Goal: Transaction & Acquisition: Purchase product/service

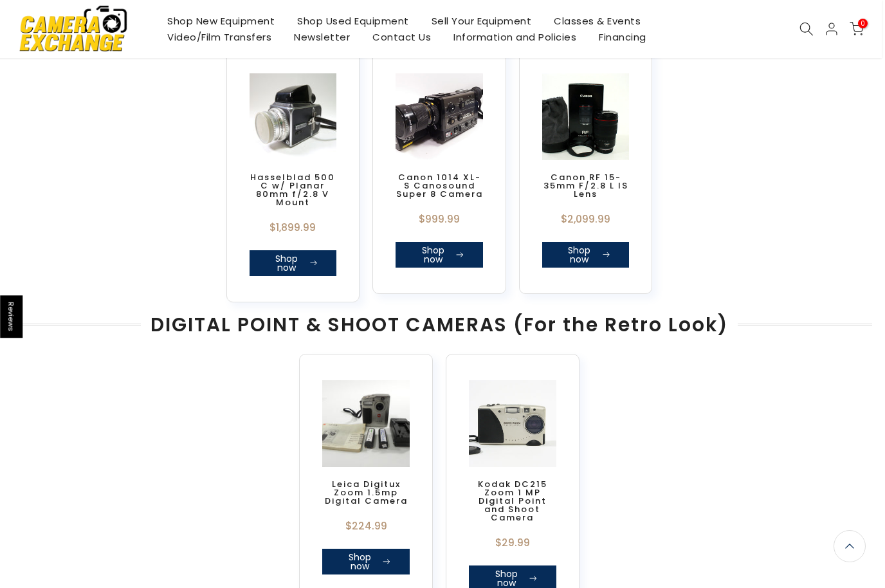
scroll to position [642, 3]
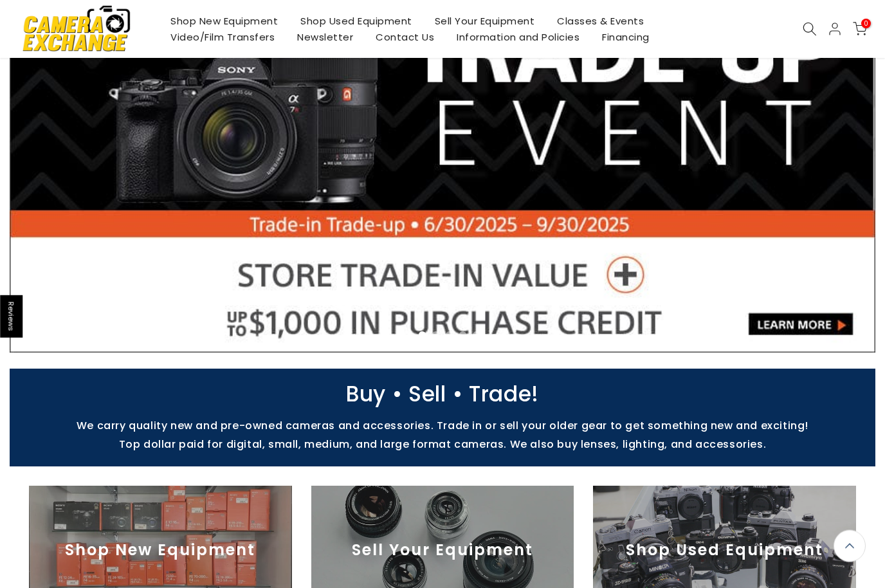
scroll to position [128, 0]
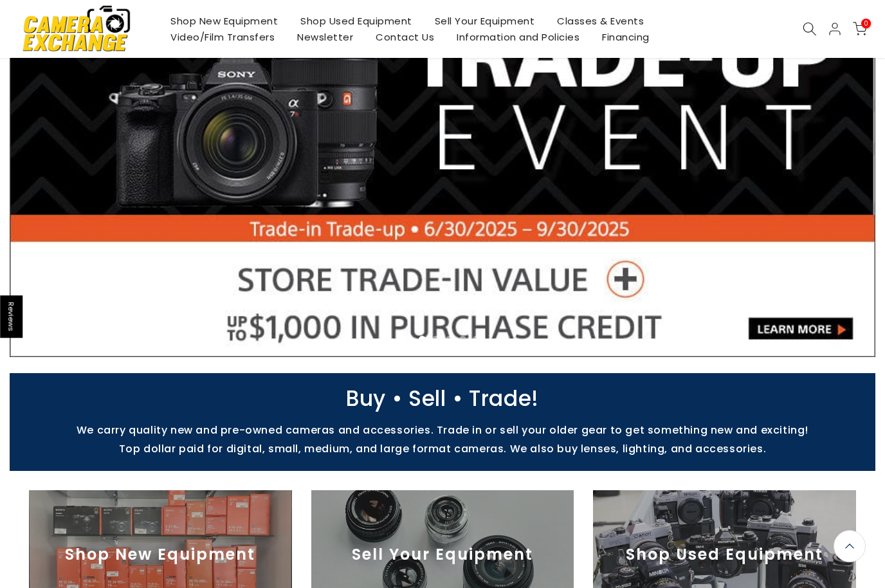
click at [69, 31] on img at bounding box center [76, 28] width 109 height 55
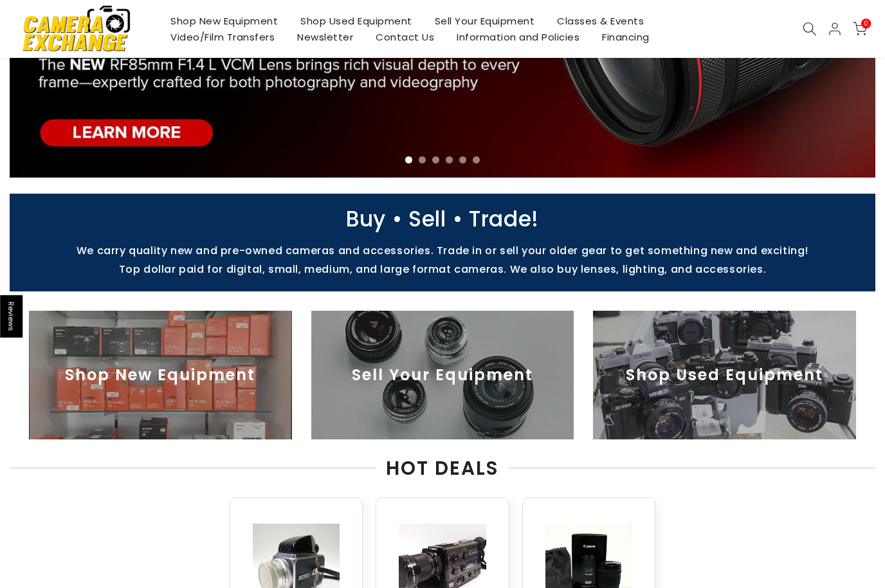
scroll to position [234, 0]
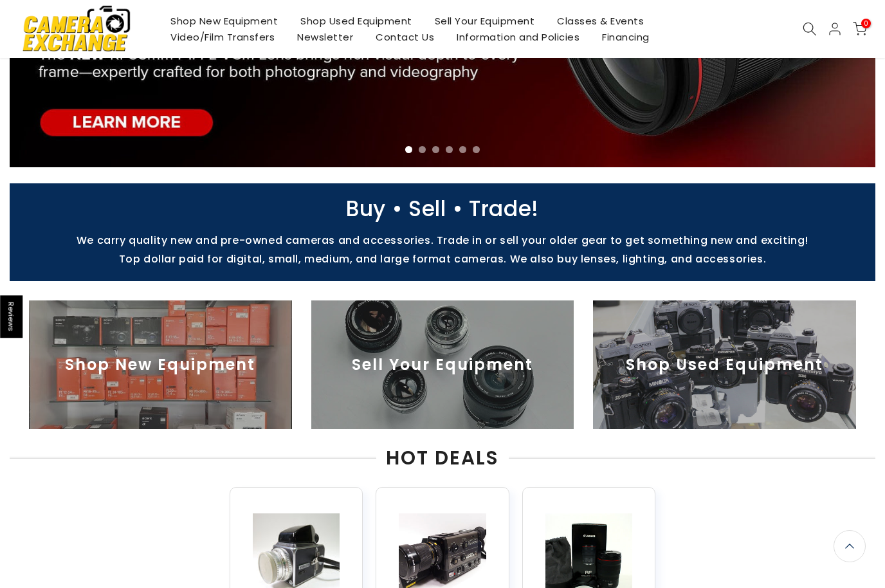
click at [126, 360] on img at bounding box center [160, 364] width 263 height 129
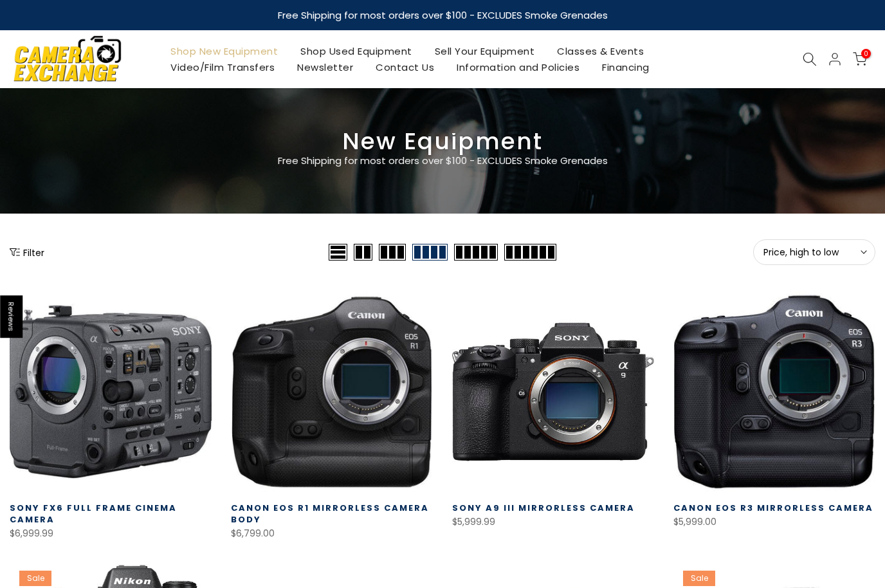
click at [72, 51] on img at bounding box center [67, 58] width 109 height 55
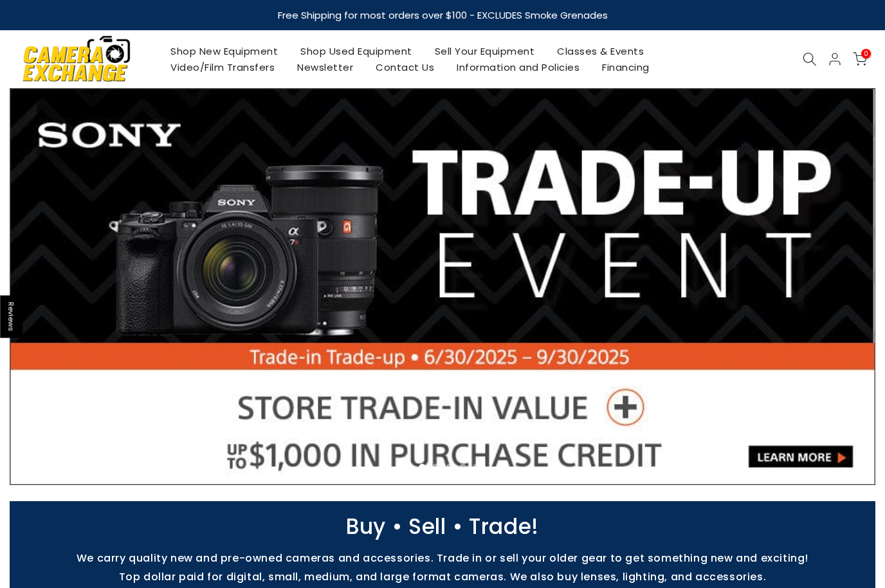
click at [321, 282] on link at bounding box center [442, 286] width 865 height 397
click at [234, 50] on link "Shop New Equipment" at bounding box center [224, 51] width 130 height 16
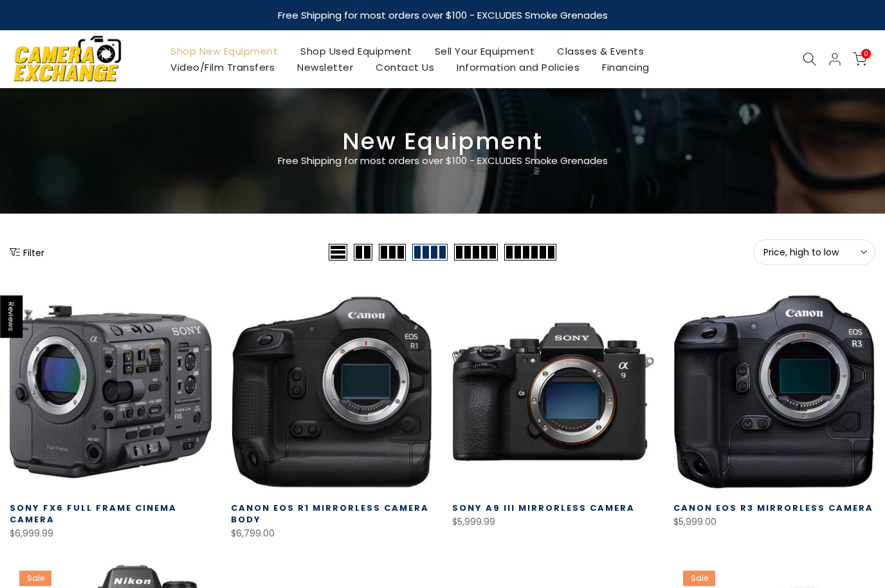
click at [32, 256] on button "Filter" at bounding box center [27, 252] width 35 height 13
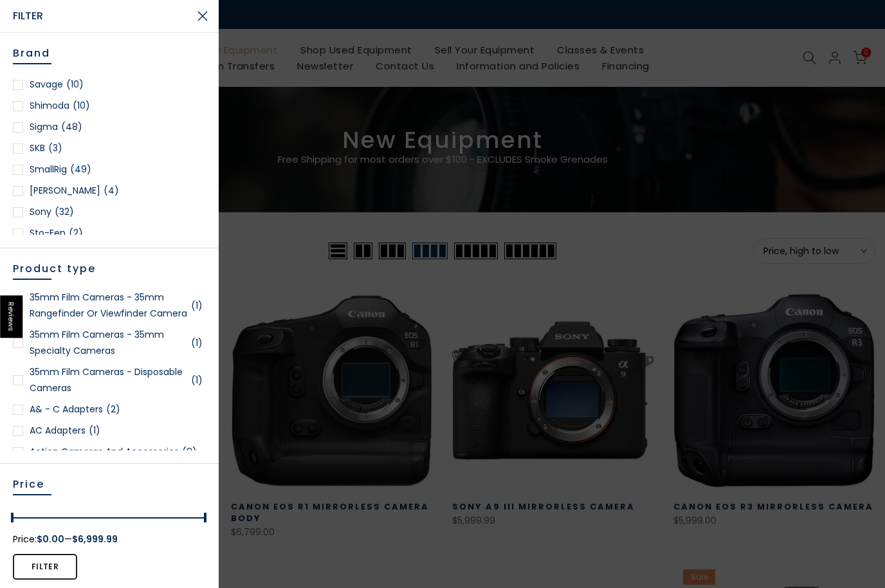
scroll to position [1713, 0]
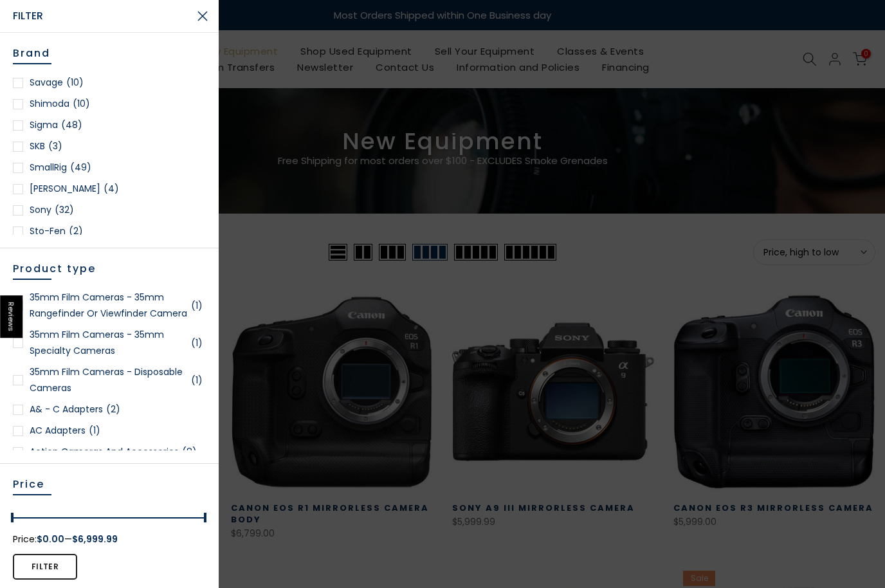
click at [21, 205] on div at bounding box center [18, 210] width 10 height 10
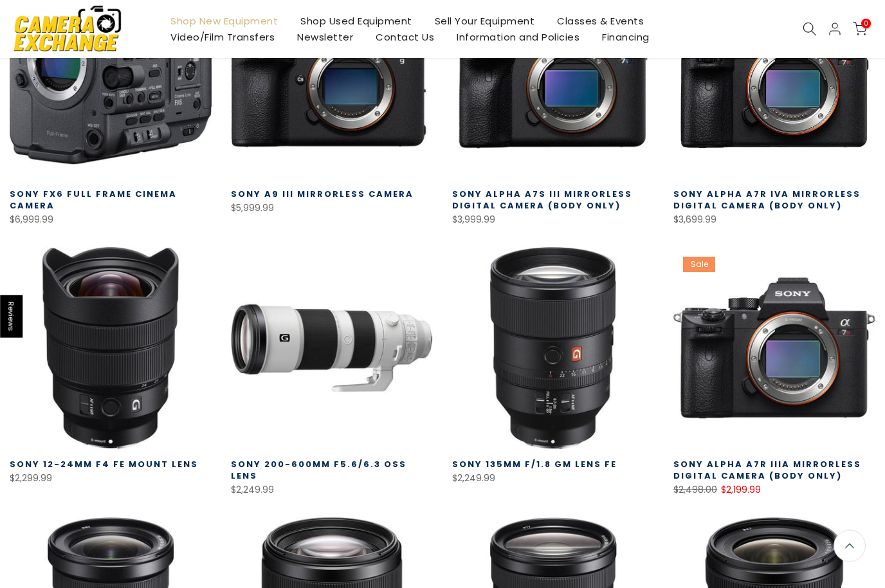
scroll to position [376, 0]
click at [753, 364] on link at bounding box center [774, 348] width 202 height 202
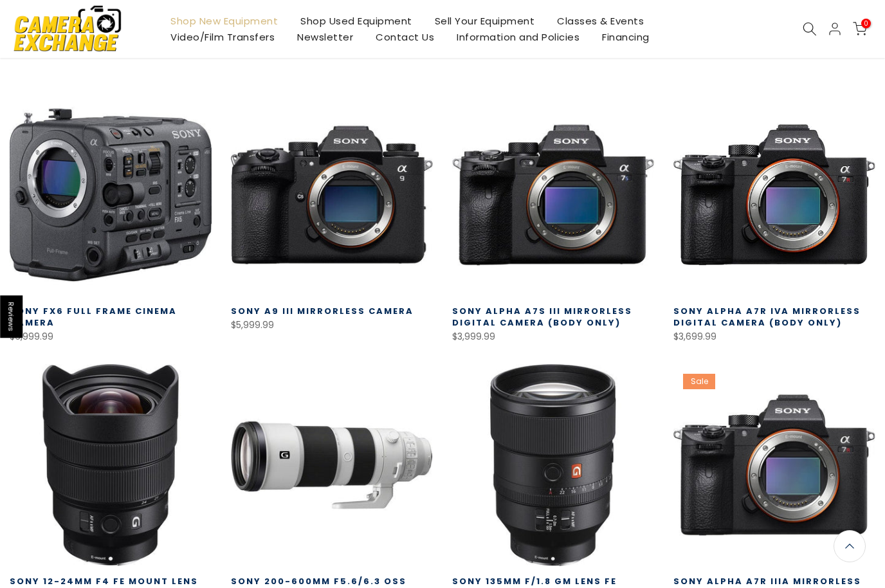
scroll to position [0, 0]
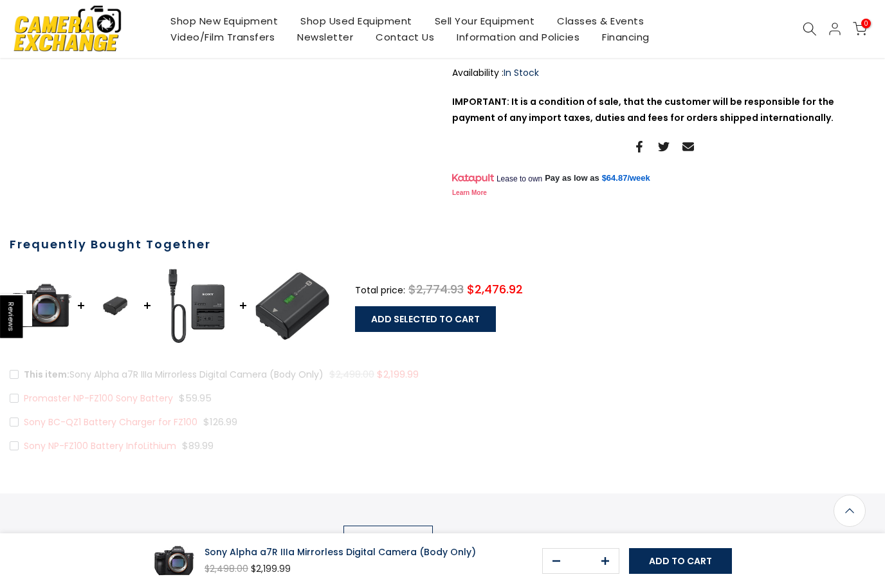
scroll to position [446, 0]
